Goal: Task Accomplishment & Management: Use online tool/utility

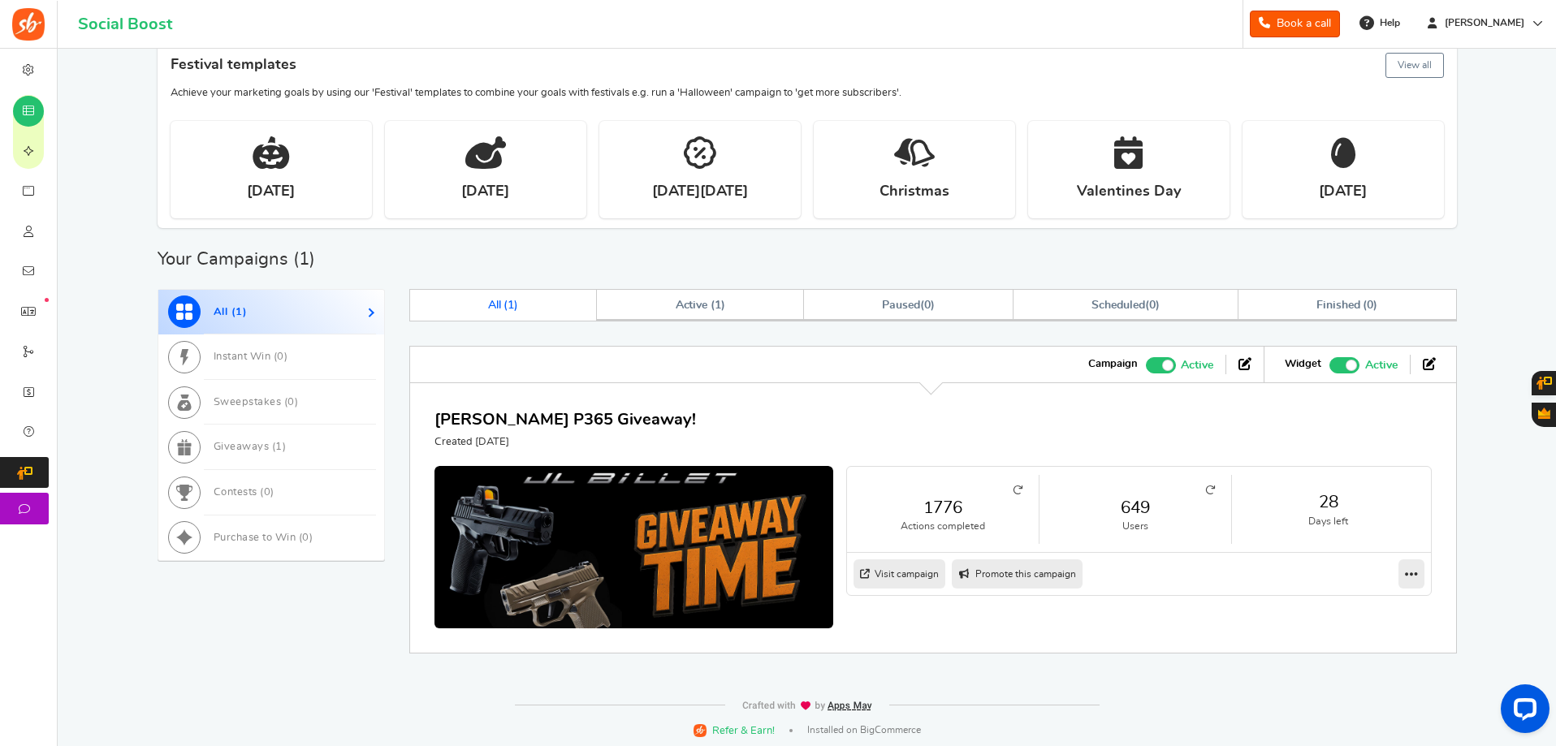
scroll to position [408, 0]
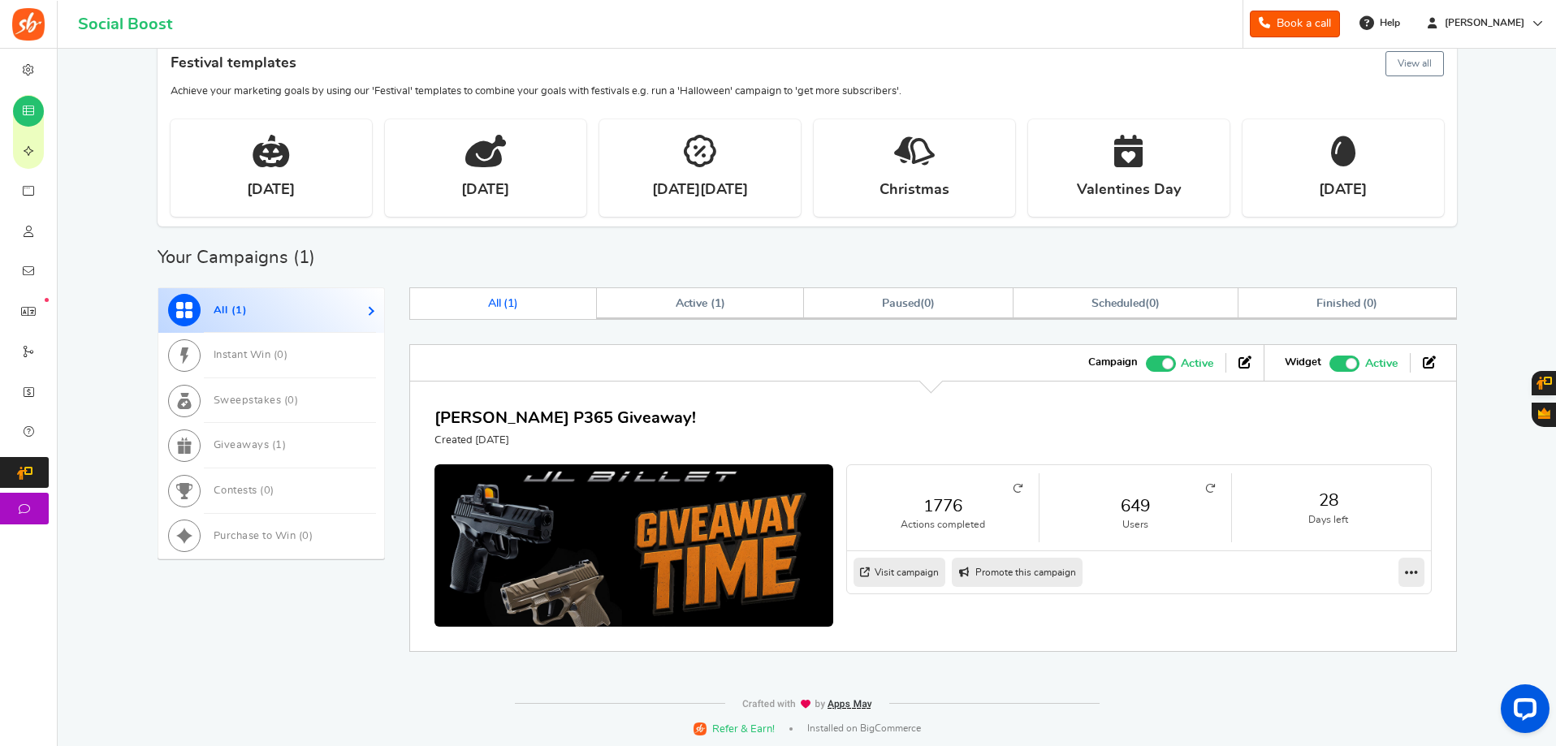
scroll to position [408, 0]
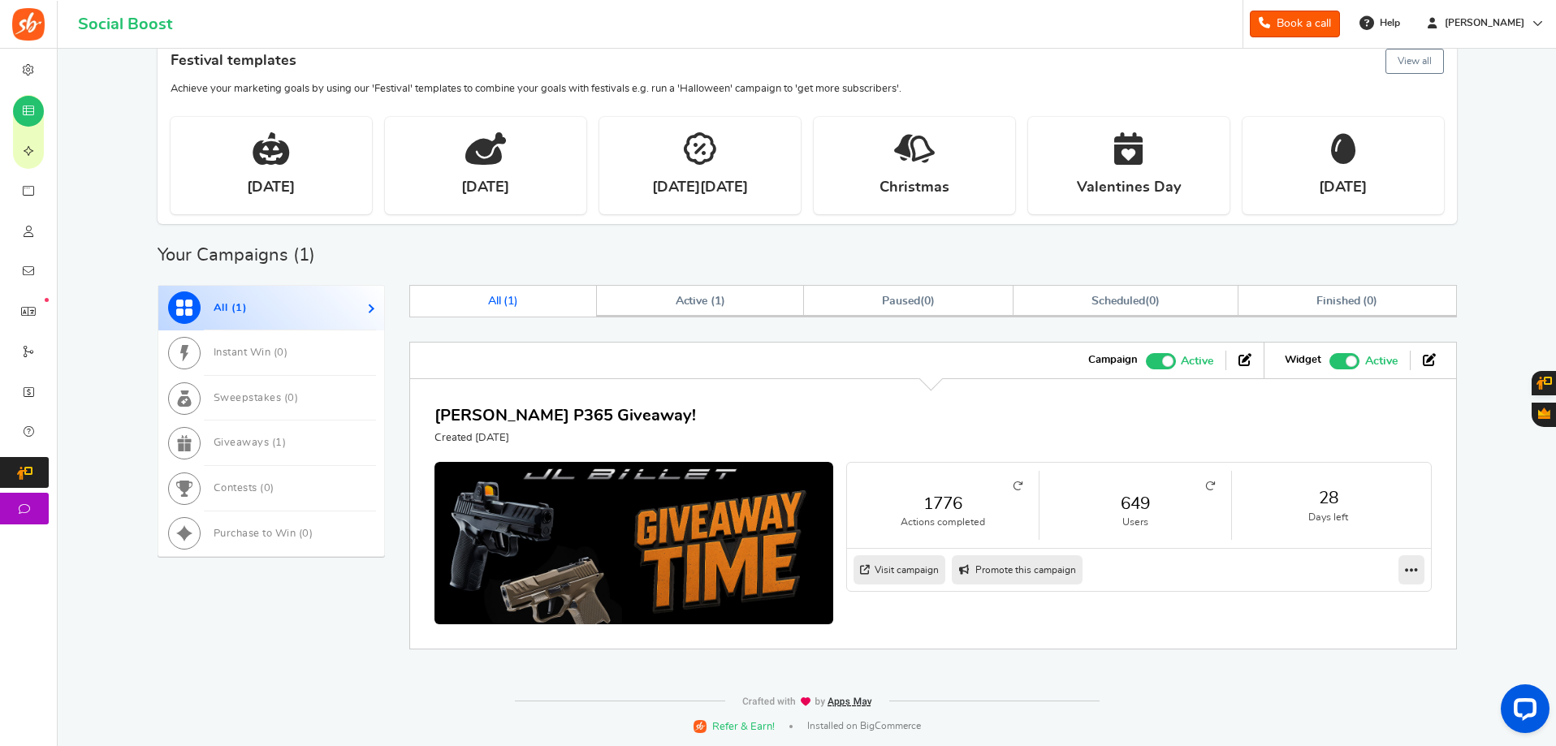
click at [1215, 491] on icon at bounding box center [1210, 487] width 10 height 10
click at [1139, 500] on link "649" at bounding box center [1135, 504] width 159 height 24
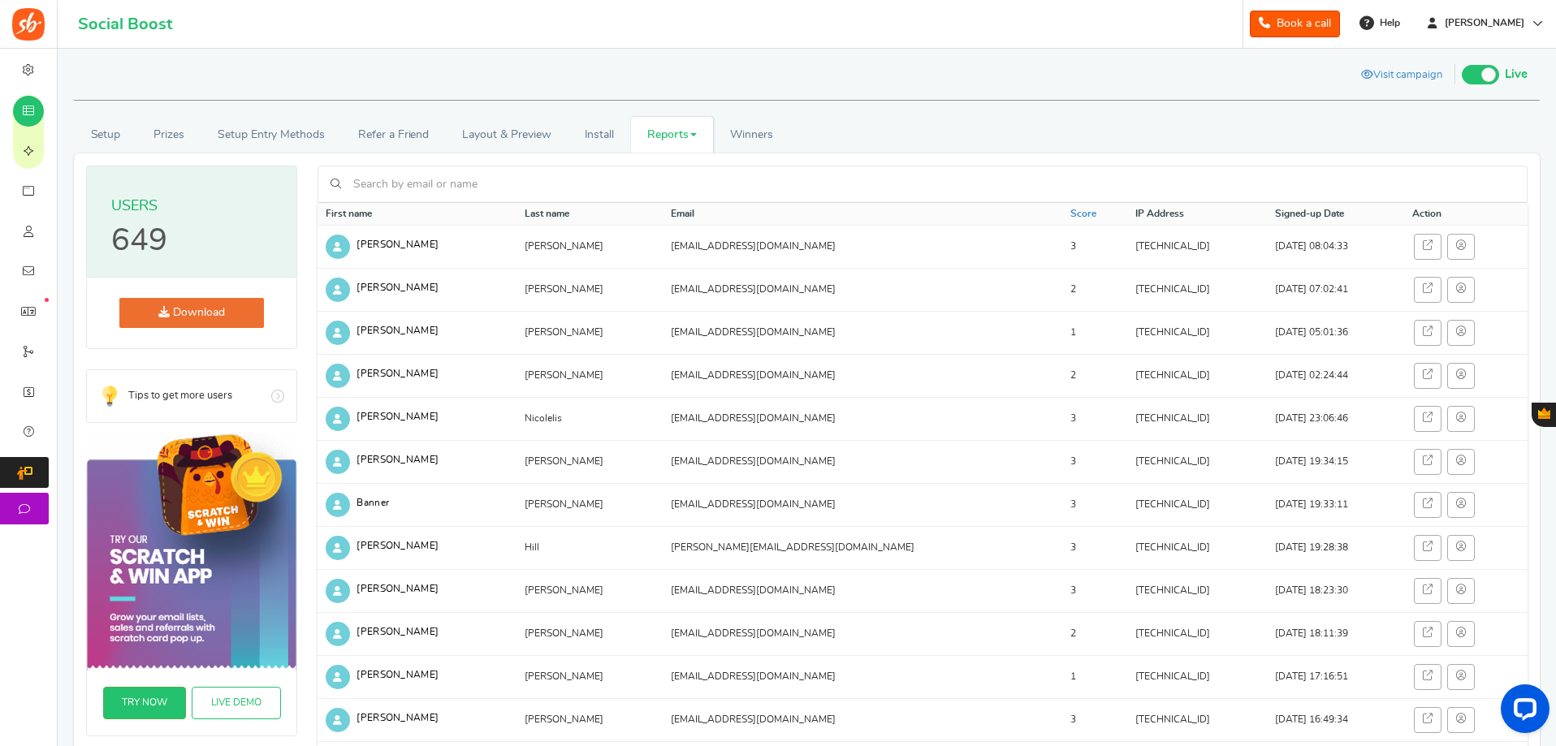
click at [679, 187] on input "text" at bounding box center [931, 185] width 1165 height 28
type input "t"
type input "r"
type input "arms"
click at [418, 177] on input "arms" at bounding box center [936, 185] width 1175 height 28
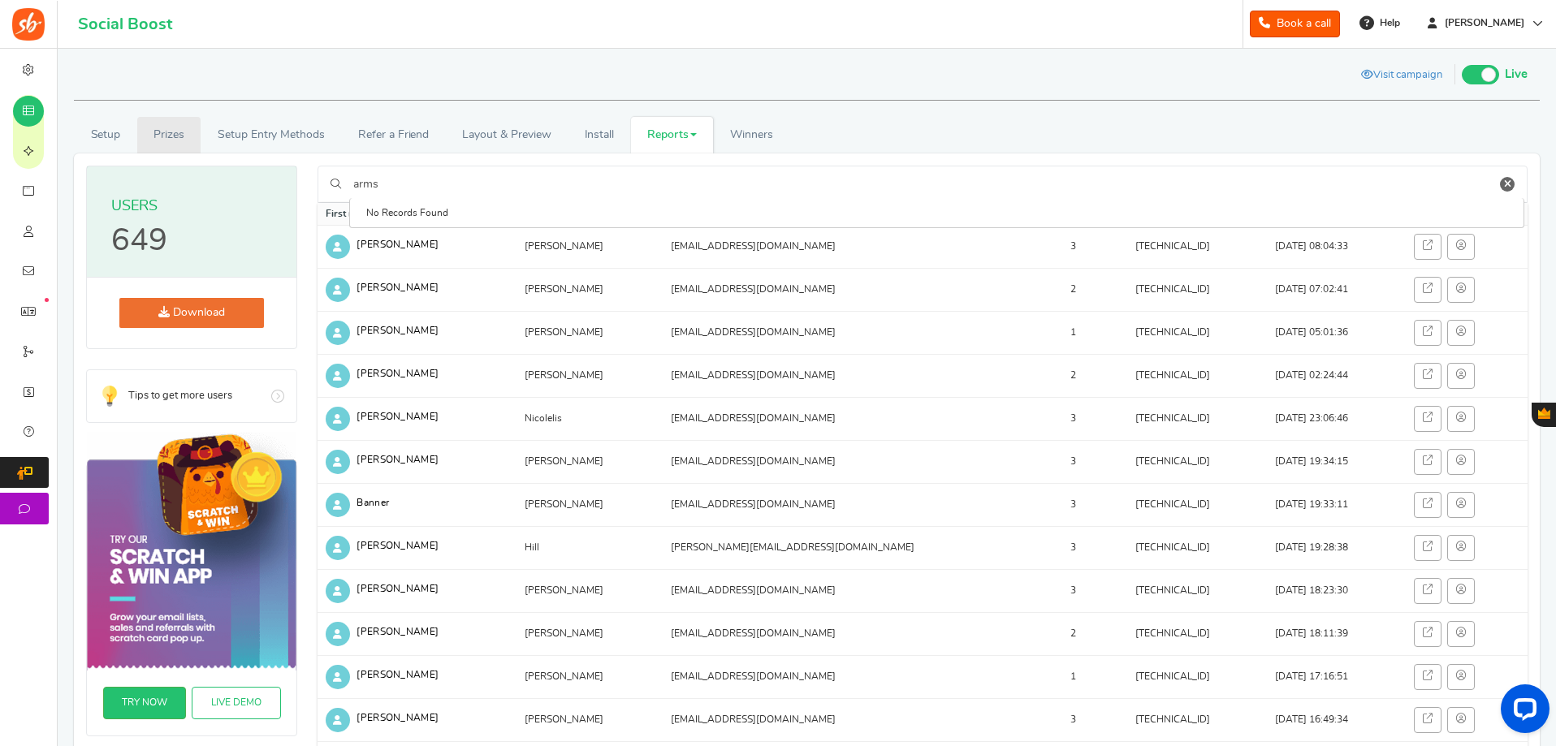
drag, startPoint x: 418, startPoint y: 177, endPoint x: 198, endPoint y: 145, distance: 222.5
click at [202, 146] on div "Setup Prizes Setup Entry Methods Reward Setup Refer a Friend Layout & Preview L…" at bounding box center [807, 651] width 1490 height 1068
click at [399, 74] on div "Visit campaign Preview Preview as Live Visit campaign Live Paused Recommended: …" at bounding box center [806, 77] width 1441 height 28
click at [146, 210] on h3 "Users" at bounding box center [191, 207] width 161 height 32
click at [198, 313] on link "Download" at bounding box center [191, 313] width 145 height 30
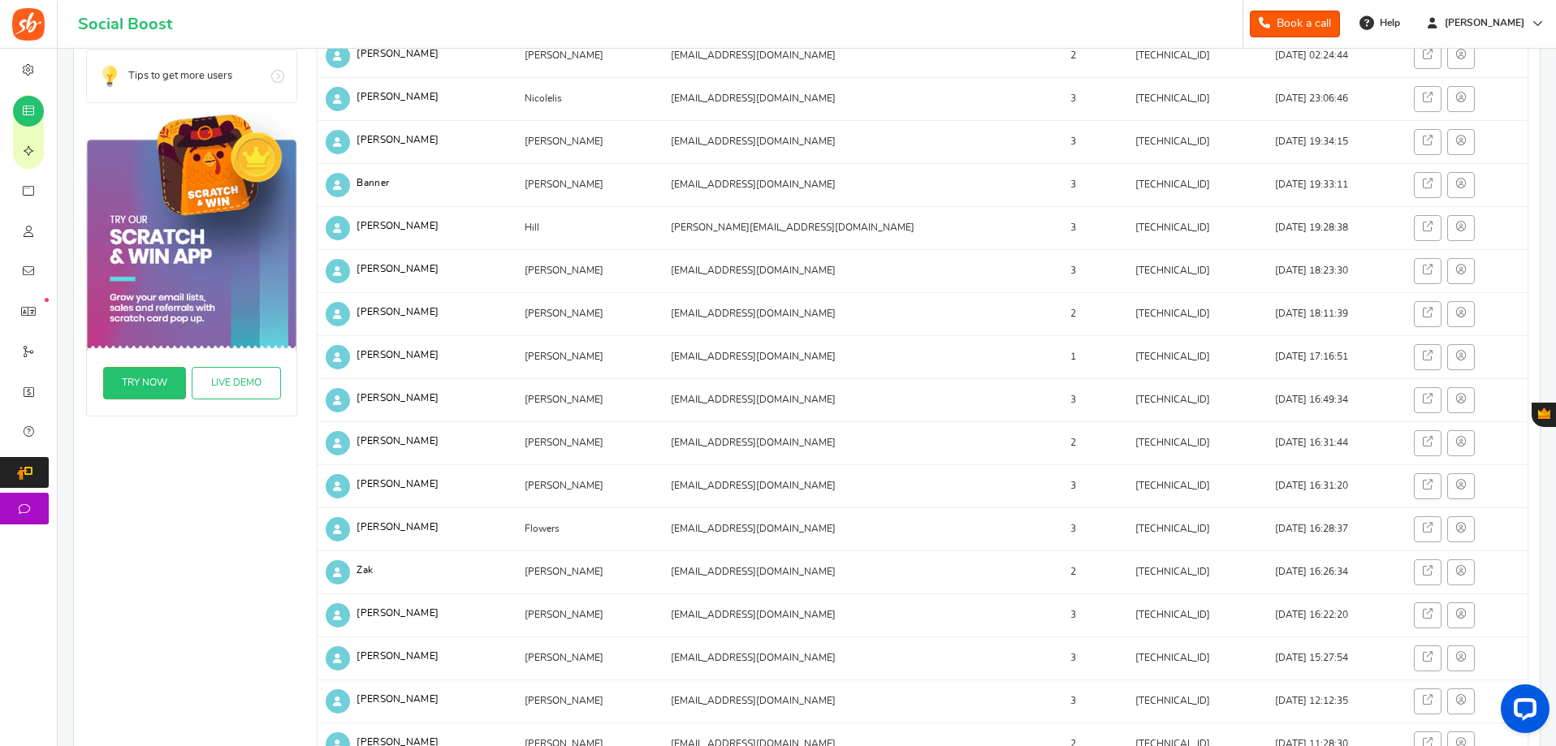
scroll to position [84, 0]
